Goal: Information Seeking & Learning: Learn about a topic

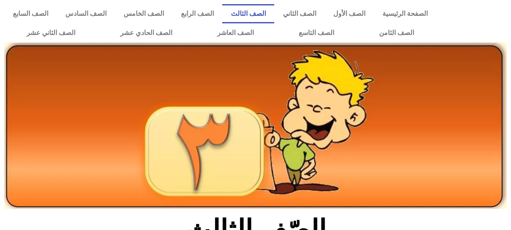
scroll to position [303, 0]
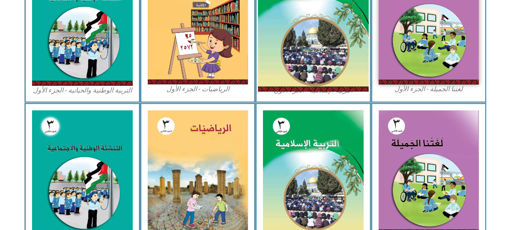
click at [324, 78] on img at bounding box center [313, 23] width 111 height 138
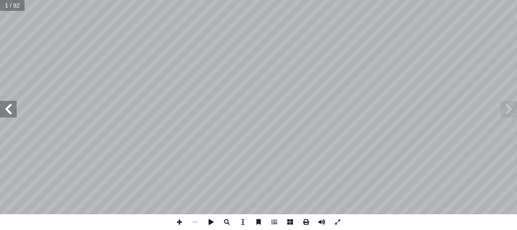
click at [6, 108] on span at bounding box center [8, 109] width 17 height 17
click at [180, 219] on span at bounding box center [179, 222] width 16 height 16
click at [1, 112] on span at bounding box center [8, 109] width 17 height 17
click at [8, 110] on span at bounding box center [8, 109] width 17 height 17
click at [10, 106] on span at bounding box center [8, 109] width 17 height 17
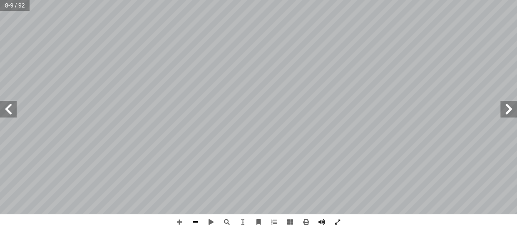
click at [191, 216] on span at bounding box center [195, 222] width 16 height 16
click at [12, 108] on span at bounding box center [8, 109] width 17 height 17
click at [1, 110] on span at bounding box center [8, 109] width 17 height 17
click at [179, 224] on span at bounding box center [179, 222] width 16 height 16
click at [181, 220] on span at bounding box center [179, 222] width 16 height 16
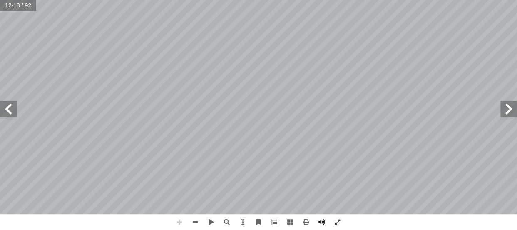
click at [180, 220] on span at bounding box center [179, 222] width 16 height 16
click at [191, 220] on span at bounding box center [195, 222] width 16 height 16
click at [194, 220] on span at bounding box center [195, 222] width 16 height 16
click at [7, 107] on span at bounding box center [8, 109] width 17 height 17
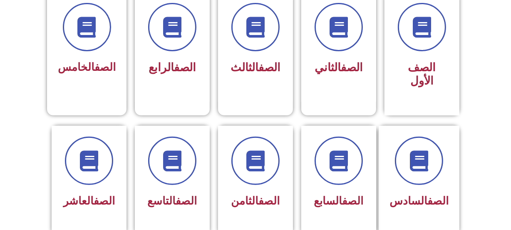
scroll to position [240, 0]
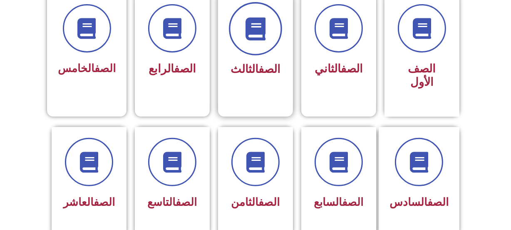
click at [251, 52] on span at bounding box center [255, 28] width 53 height 53
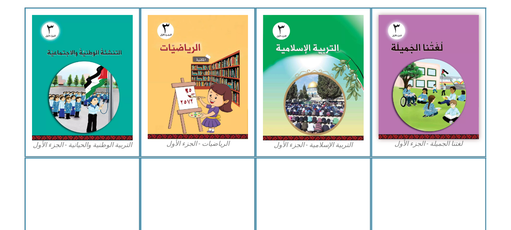
scroll to position [239, 0]
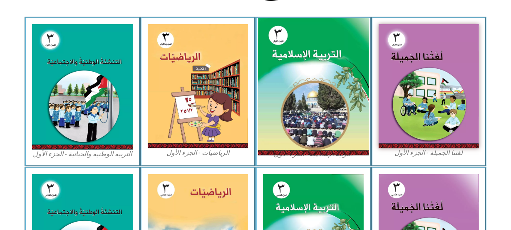
click at [310, 82] on img at bounding box center [313, 87] width 111 height 138
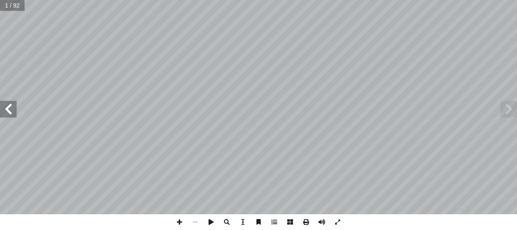
click at [3, 114] on span at bounding box center [8, 109] width 17 height 17
click at [6, 109] on span at bounding box center [8, 109] width 17 height 17
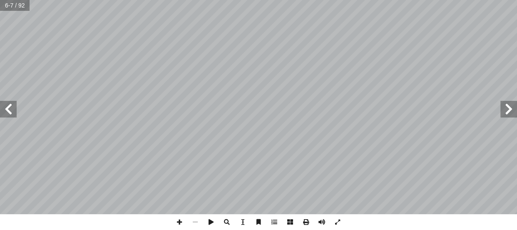
click at [6, 109] on span at bounding box center [8, 109] width 17 height 17
click at [237, 76] on html "الصفحة الرئيسية الصف الأول الصف الثاني الصف الثالث الصف الرابع الصف الخامس الصف…" at bounding box center [258, 38] width 517 height 76
click at [260, 0] on html "الصفحة الرئيسية الصف الأول الصف الثاني الصف الثالث الصف الرابع الصف الخامس الصف…" at bounding box center [258, 38] width 517 height 76
click at [14, 107] on span at bounding box center [8, 109] width 17 height 17
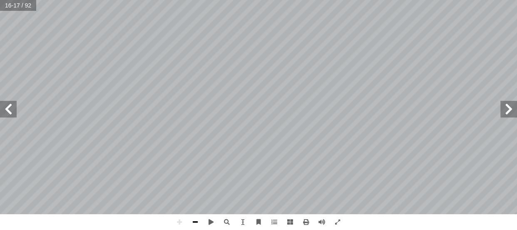
click at [193, 220] on span at bounding box center [195, 222] width 16 height 16
click at [13, 112] on span at bounding box center [8, 109] width 17 height 17
click at [176, 225] on span at bounding box center [179, 222] width 16 height 16
click at [318, 220] on span at bounding box center [322, 222] width 16 height 16
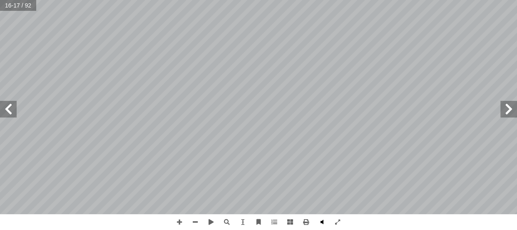
click at [318, 220] on span at bounding box center [322, 222] width 16 height 16
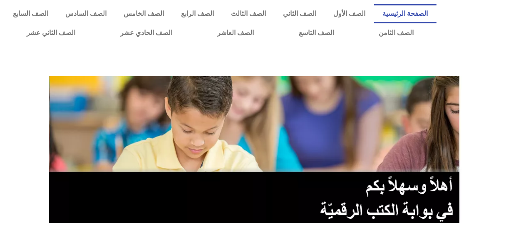
click at [288, 0] on div "الصفحة الرئيسية الصف الأول الصف الثاني الصف الثالث الصف الرابع الصف الخامس الصف…" at bounding box center [220, 23] width 441 height 47
click at [274, 15] on link "الصف الثالث" at bounding box center [248, 13] width 52 height 19
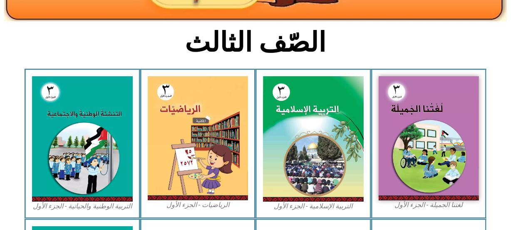
scroll to position [291, 0]
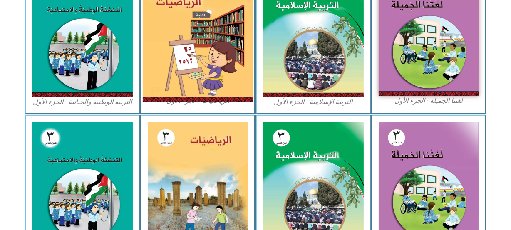
click at [189, 72] on img at bounding box center [197, 34] width 111 height 136
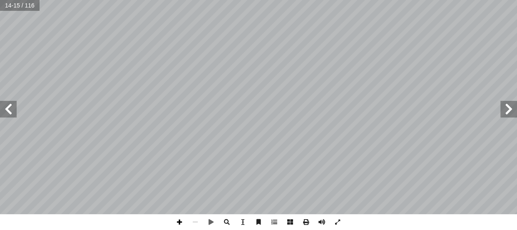
click at [174, 220] on span at bounding box center [179, 222] width 16 height 16
click at [181, 220] on span at bounding box center [179, 222] width 16 height 16
click at [386, 217] on div "١٠ ني � الث ُ س ْ ر ّ الد ١ ة َّ ي ِ ل ِ نز َ الم ُ ة َ القيم لكل فرد الحق في ا…" at bounding box center [258, 115] width 517 height 230
click at [242, 228] on div "١٠ ني � الث ُ س ْ ر ّ الد ١ ة َّ ي ِ ل ِ نز َ الم ُ ة َ القيم لكل فرد الحق في ا…" at bounding box center [258, 115] width 517 height 230
click at [208, 0] on html "الصفحة الرئيسية الصف الأول الصف الثاني الصف الثالث الصف الرابع الصف الخامس الصف…" at bounding box center [258, 38] width 517 height 76
